Goal: Information Seeking & Learning: Learn about a topic

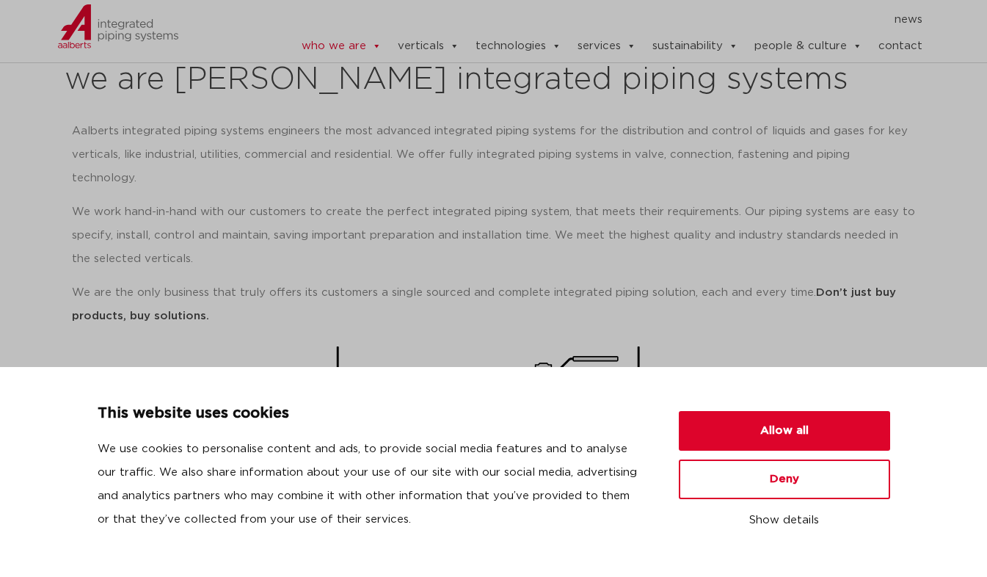
scroll to position [220, 0]
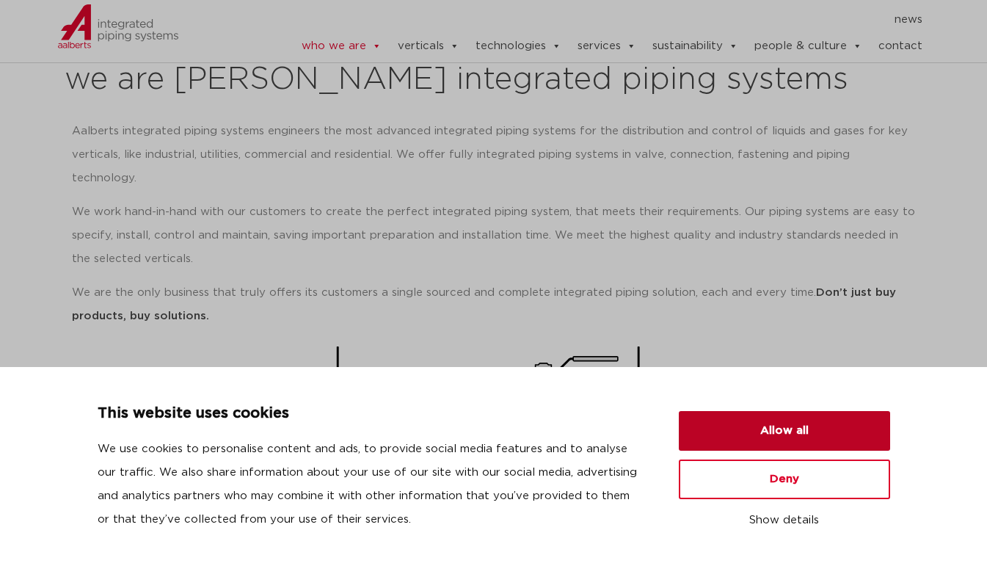
click at [815, 428] on button "Allow all" at bounding box center [784, 431] width 211 height 40
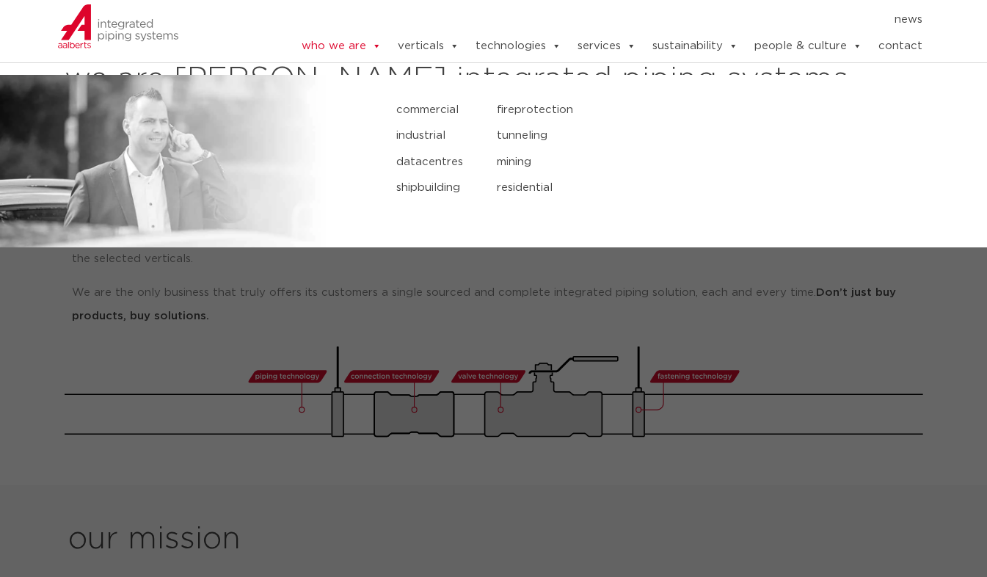
click at [449, 54] on link "verticals" at bounding box center [429, 46] width 62 height 29
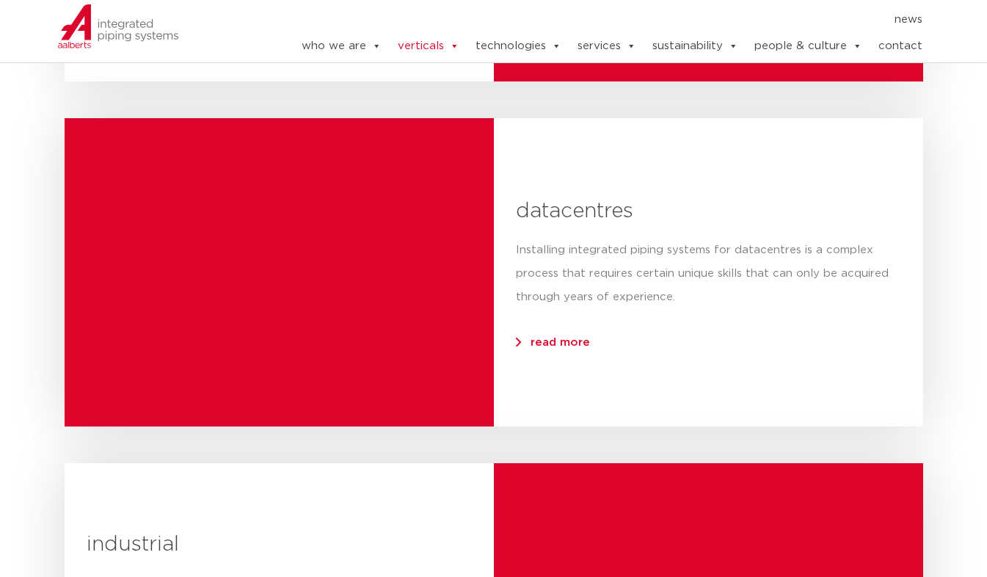
scroll to position [2570, 0]
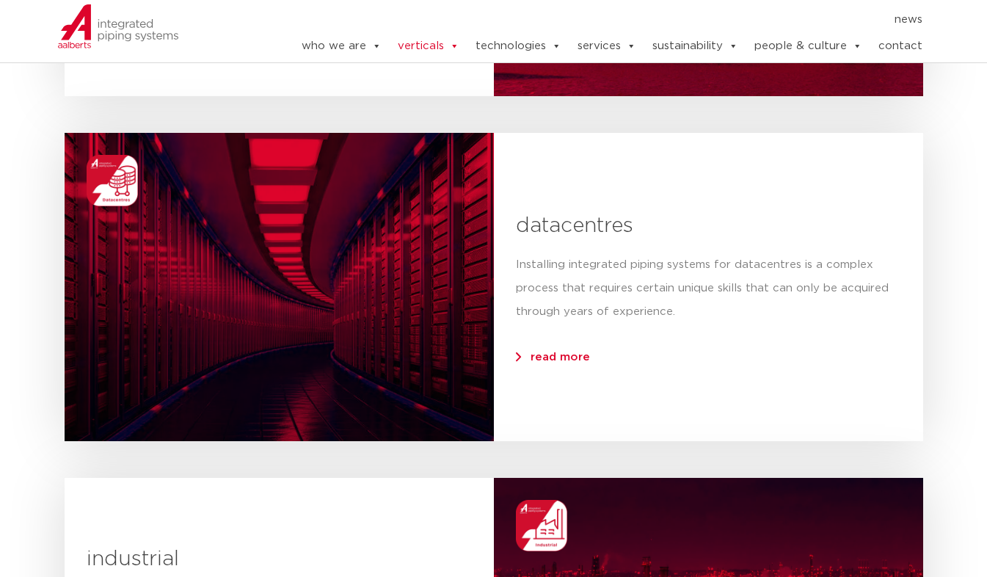
click at [567, 358] on span "read more" at bounding box center [560, 357] width 59 height 11
